Goal: Entertainment & Leisure: Consume media (video, audio)

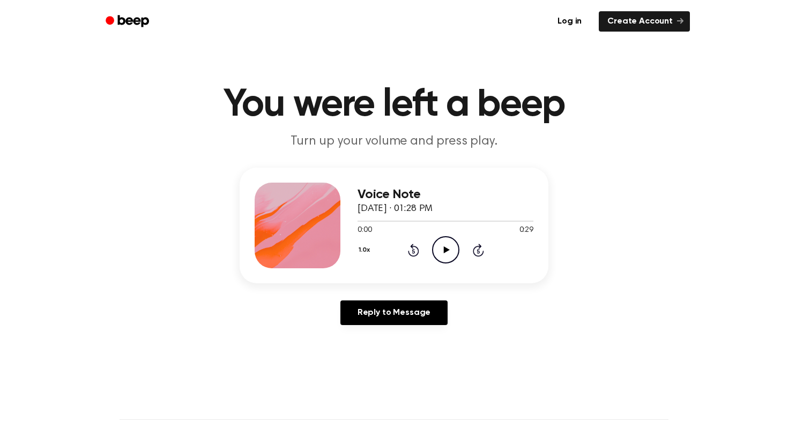
click at [445, 246] on icon "Play Audio" at bounding box center [445, 249] width 27 height 27
click at [445, 245] on icon "Play Audio" at bounding box center [445, 249] width 27 height 27
click at [443, 244] on icon "Play Audio" at bounding box center [445, 249] width 27 height 27
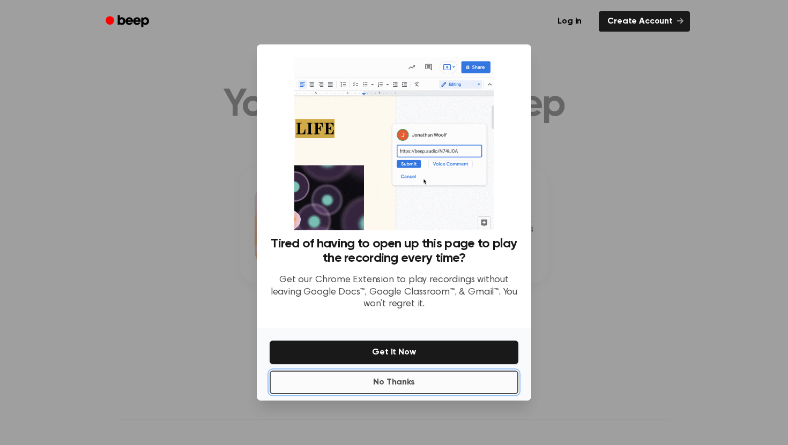
click at [468, 377] on button "No Thanks" at bounding box center [394, 383] width 249 height 24
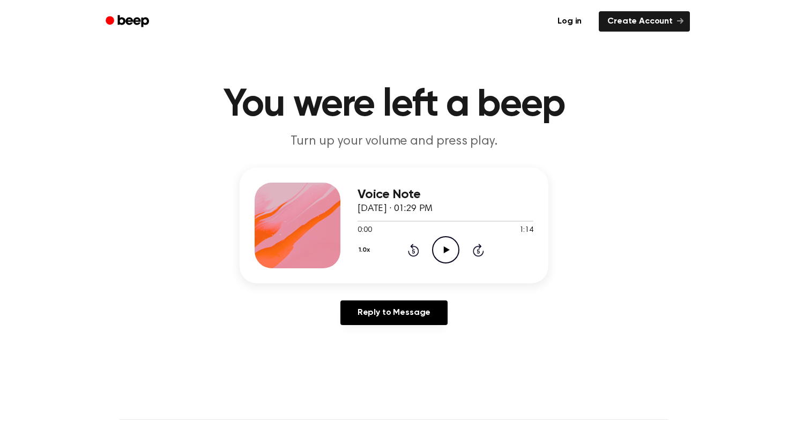
click at [444, 241] on icon "Play Audio" at bounding box center [445, 249] width 27 height 27
click at [440, 243] on icon "Play Audio" at bounding box center [445, 249] width 27 height 27
click at [449, 250] on icon "Play Audio" at bounding box center [445, 249] width 27 height 27
click at [445, 255] on icon "Play Audio" at bounding box center [445, 249] width 27 height 27
